Goal: Transaction & Acquisition: Purchase product/service

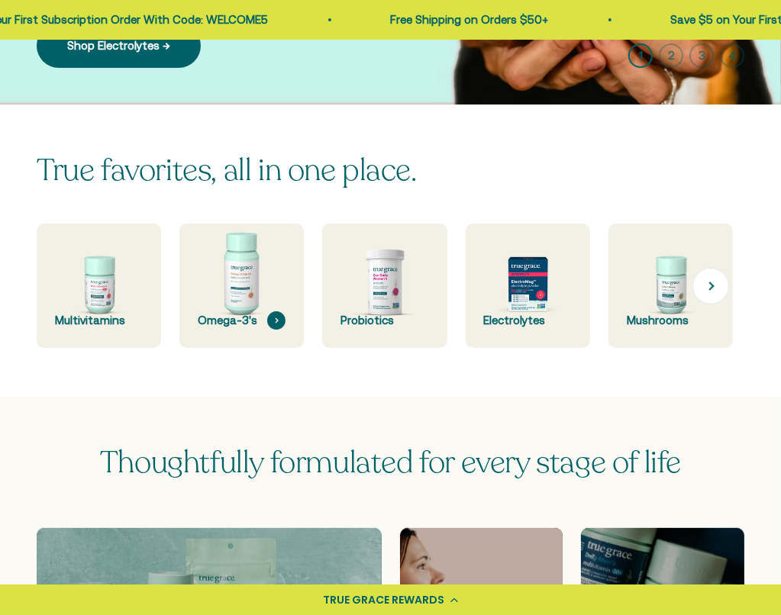
scroll to position [305, 0]
click at [257, 291] on img at bounding box center [242, 286] width 132 height 132
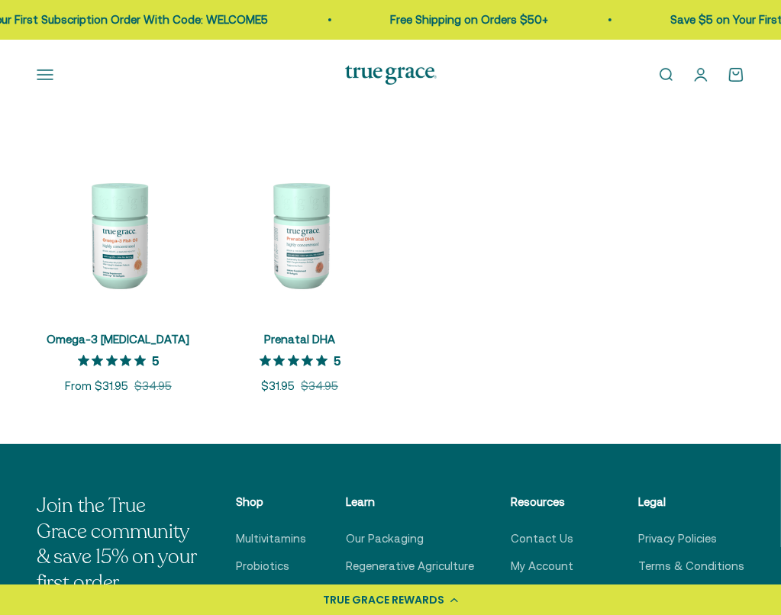
click at [109, 260] on img at bounding box center [118, 234] width 163 height 163
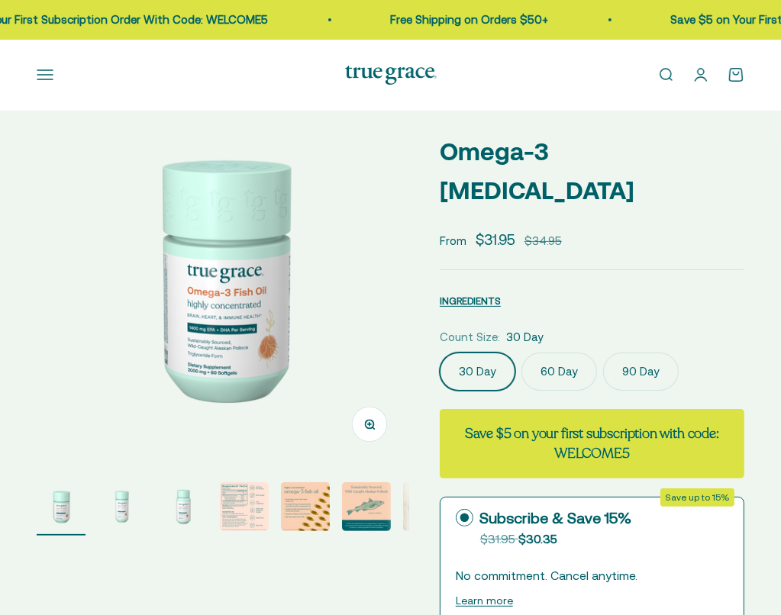
select select "3"
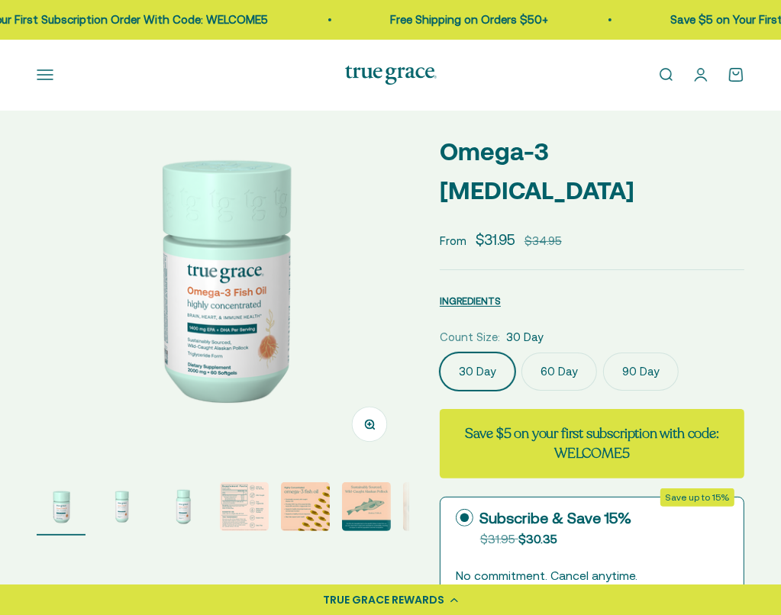
scroll to position [76, 0]
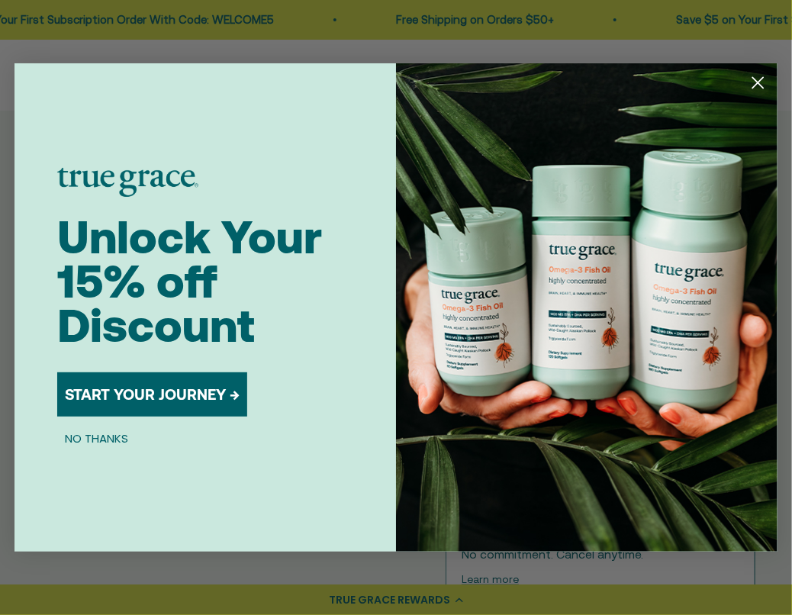
click at [780, 82] on div "Close dialog Unlock Your 15% off Discount START YOUR JOURNEY → NO THANKS Submit" at bounding box center [396, 307] width 792 height 615
click at [766, 84] on circle "Close dialog" at bounding box center [758, 82] width 25 height 25
